Goal: Information Seeking & Learning: Learn about a topic

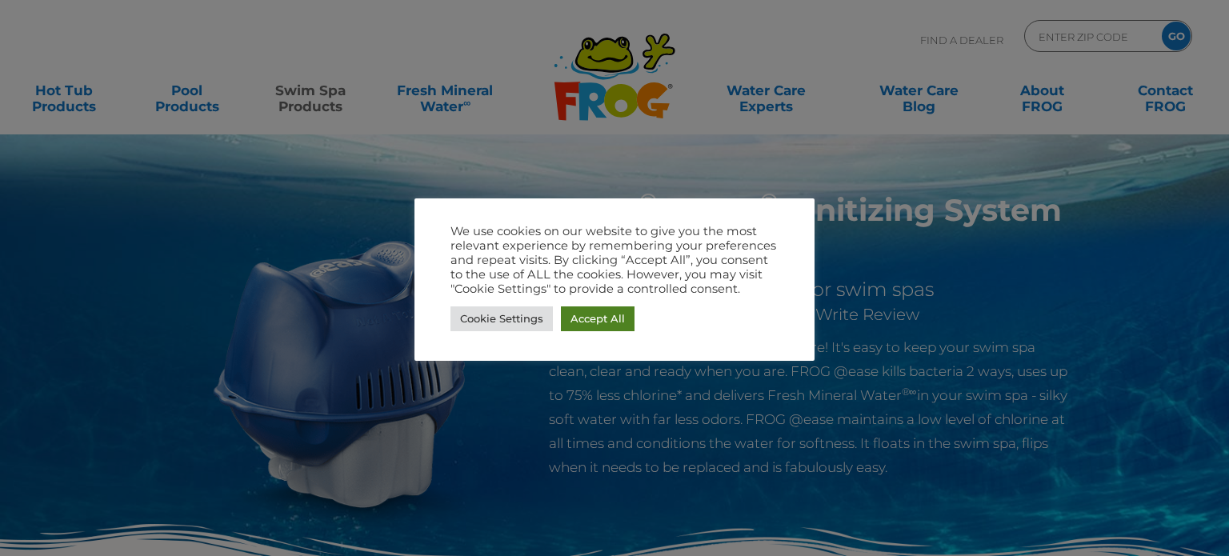
click at [594, 314] on link "Accept All" at bounding box center [598, 318] width 74 height 25
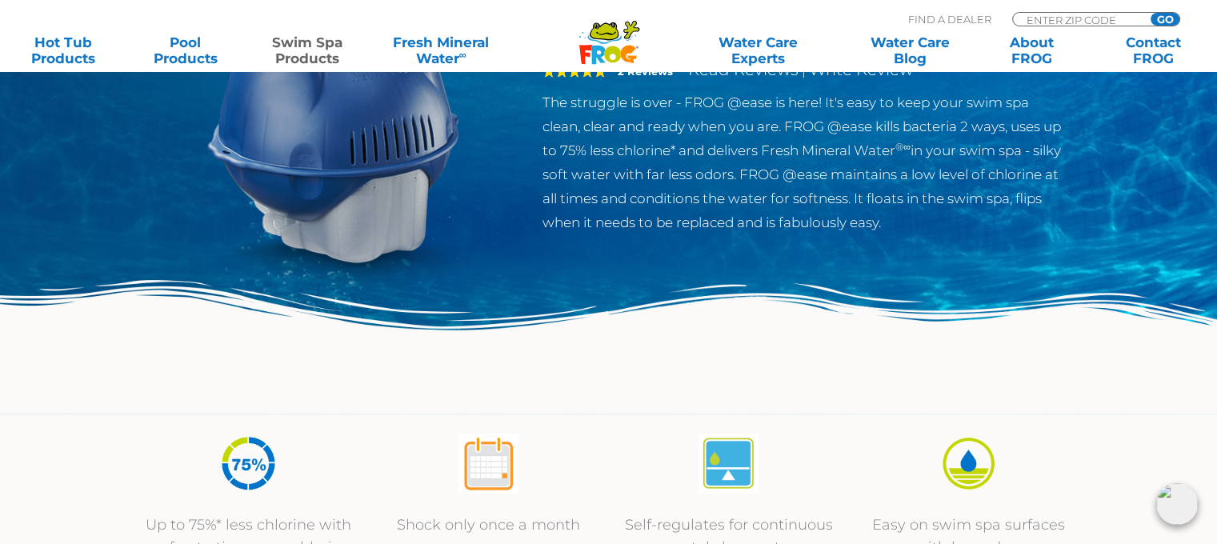
scroll to position [160, 0]
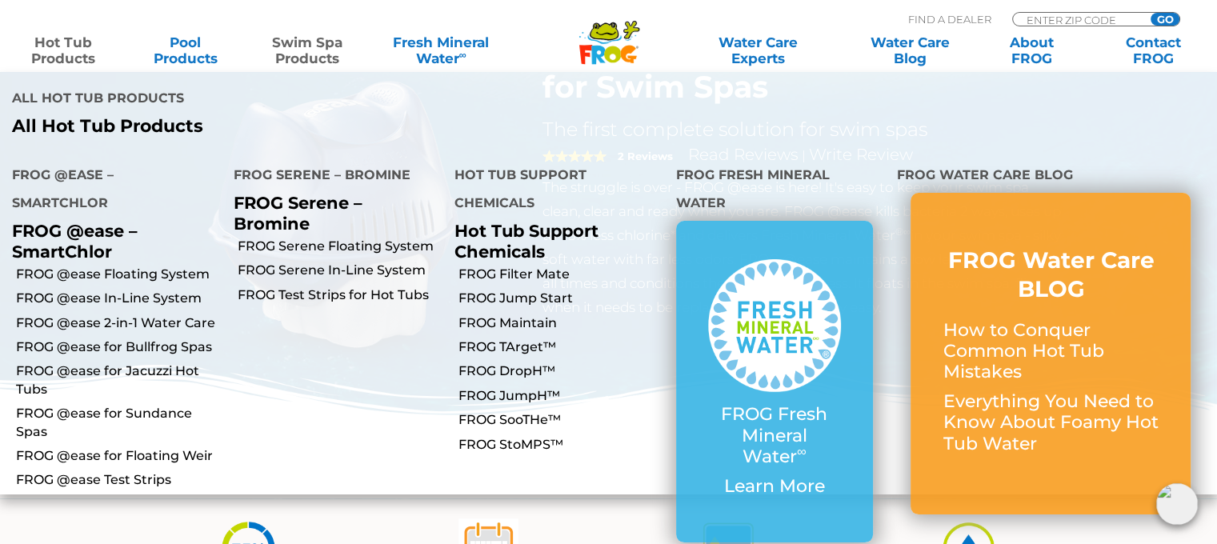
click at [58, 50] on link "Hot Tub Products" at bounding box center [63, 50] width 94 height 32
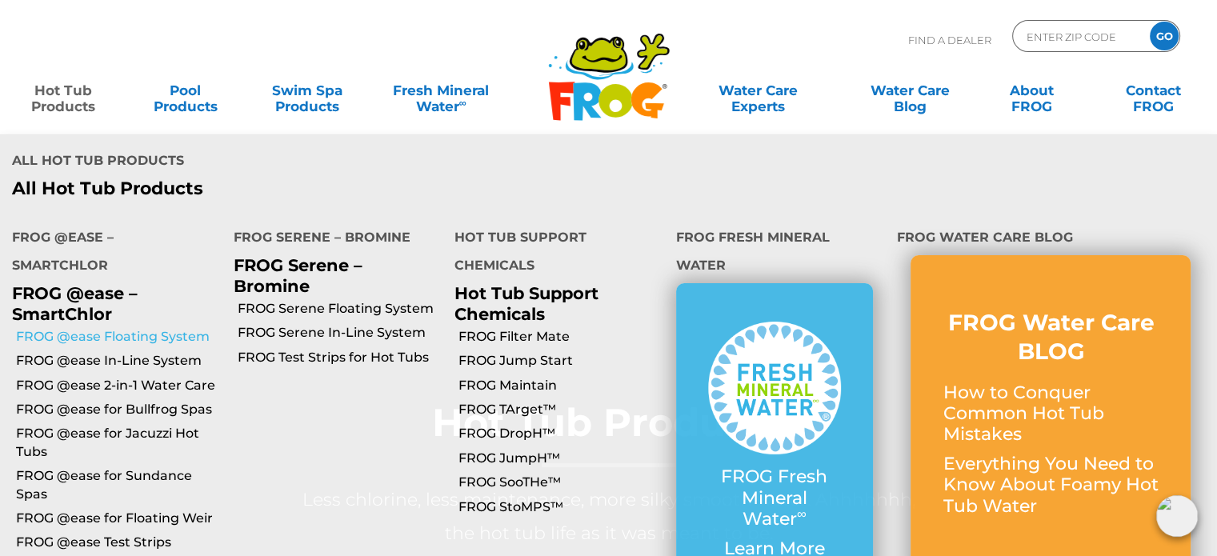
click at [114, 328] on link "FROG @ease Floating System" at bounding box center [119, 337] width 206 height 18
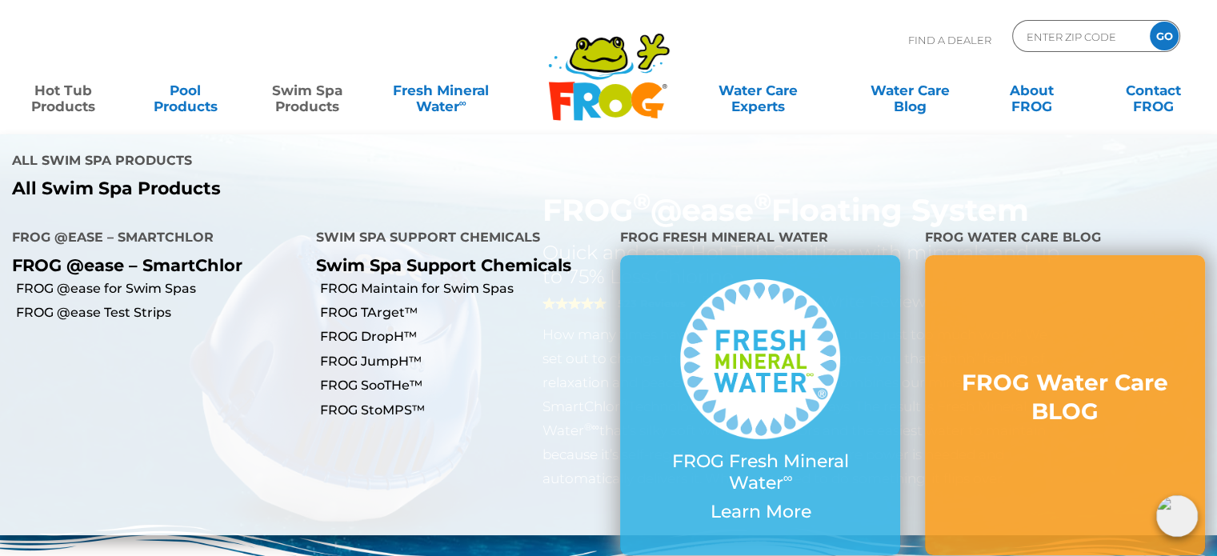
click at [299, 98] on link "Swim Spa Products" at bounding box center [307, 90] width 94 height 32
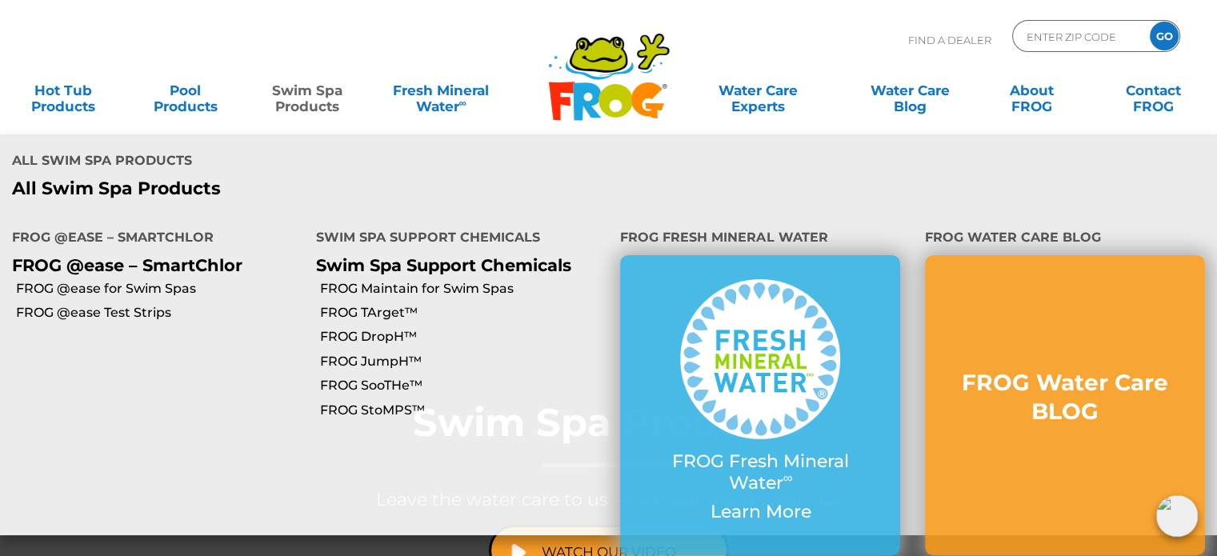
click at [307, 86] on link "Swim Spa Products" at bounding box center [307, 90] width 94 height 32
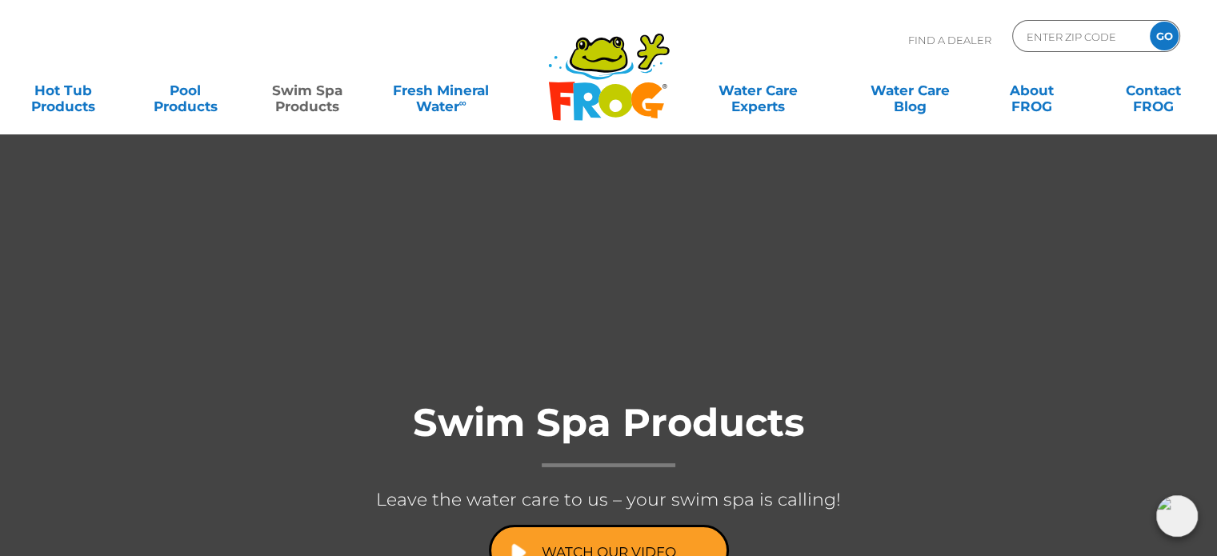
click at [302, 92] on link "Swim Spa Products" at bounding box center [307, 90] width 94 height 32
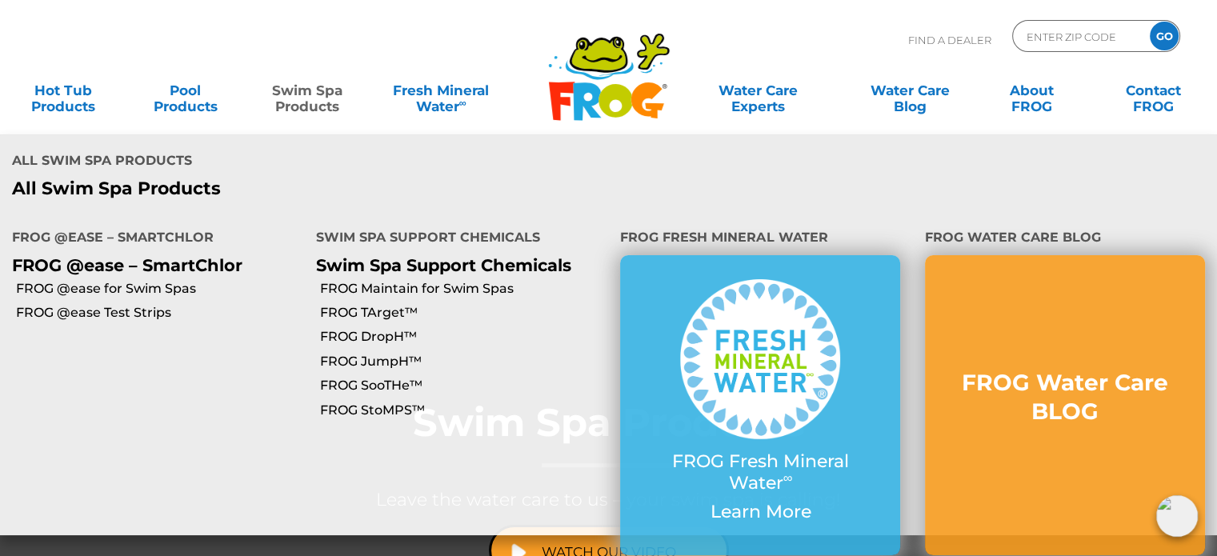
click at [114, 255] on p "FROG @ease – SmartChlor" at bounding box center [152, 265] width 280 height 20
click at [93, 280] on link "FROG @ease for Swim Spas" at bounding box center [160, 289] width 288 height 18
click at [106, 255] on p "FROG @ease – SmartChlor" at bounding box center [152, 265] width 280 height 20
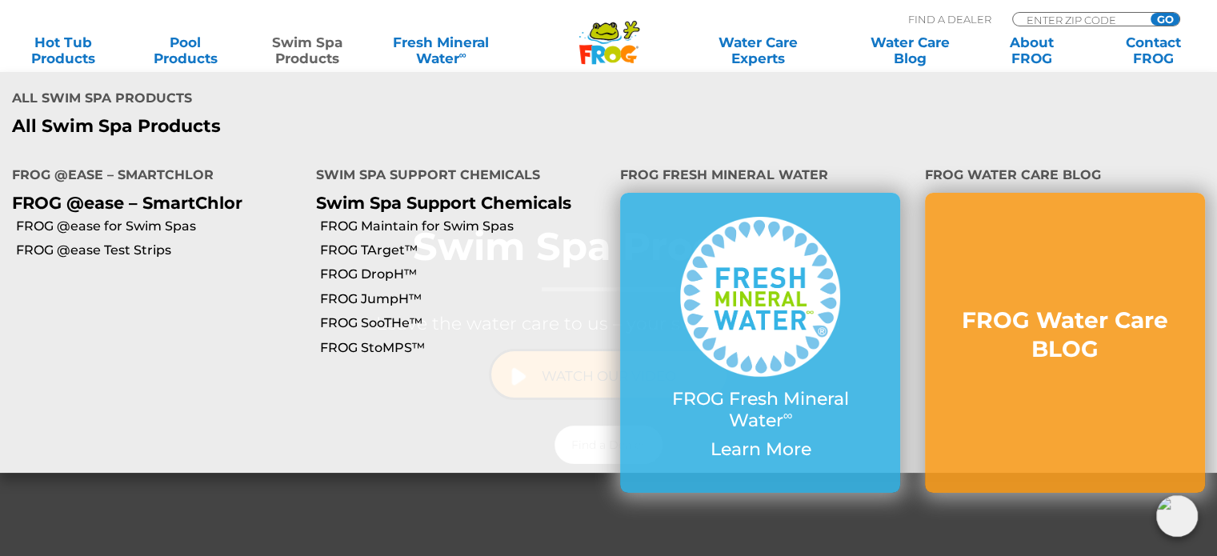
scroll to position [160, 0]
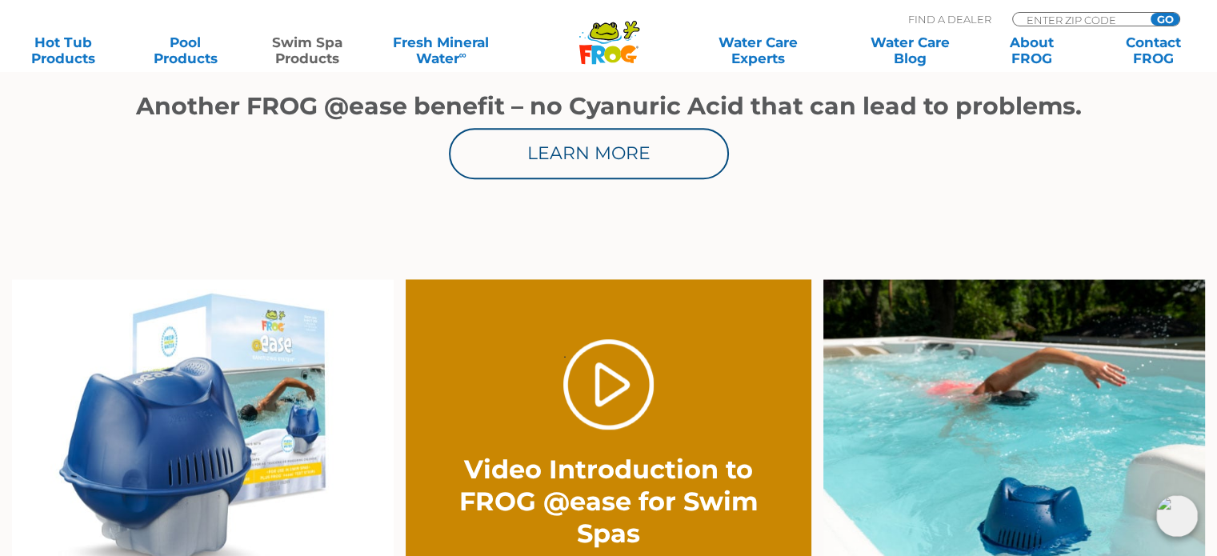
scroll to position [1120, 0]
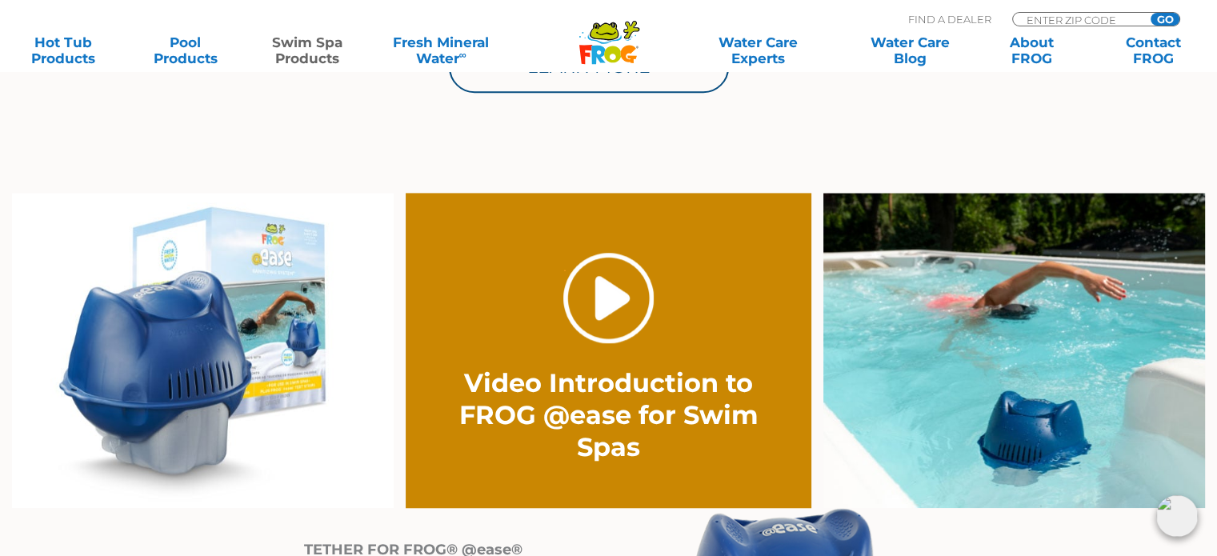
click at [602, 296] on link "." at bounding box center [608, 298] width 90 height 90
